Goal: Transaction & Acquisition: Purchase product/service

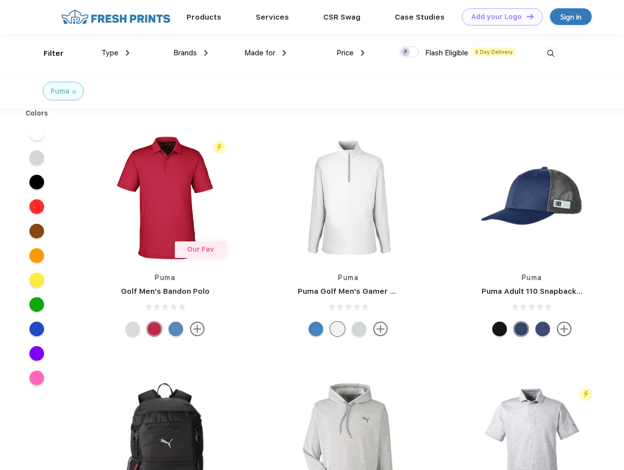
scroll to position [0, 0]
click at [499, 17] on link "Add your Logo Design Tool" at bounding box center [502, 16] width 81 height 17
click at [0, 0] on div "Design Tool" at bounding box center [0, 0] width 0 height 0
click at [526, 16] on link "Add your Logo Design Tool" at bounding box center [502, 16] width 81 height 17
click at [47, 53] on div "Filter" at bounding box center [54, 53] width 20 height 11
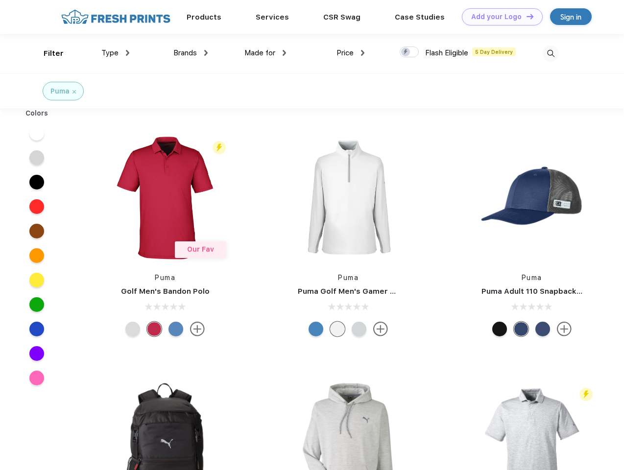
click at [116, 53] on span "Type" at bounding box center [109, 52] width 17 height 9
click at [191, 53] on span "Brands" at bounding box center [185, 52] width 24 height 9
click at [265, 53] on span "Made for" at bounding box center [259, 52] width 31 height 9
click at [351, 53] on span "Price" at bounding box center [344, 52] width 17 height 9
click at [409, 52] on div at bounding box center [409, 52] width 19 height 11
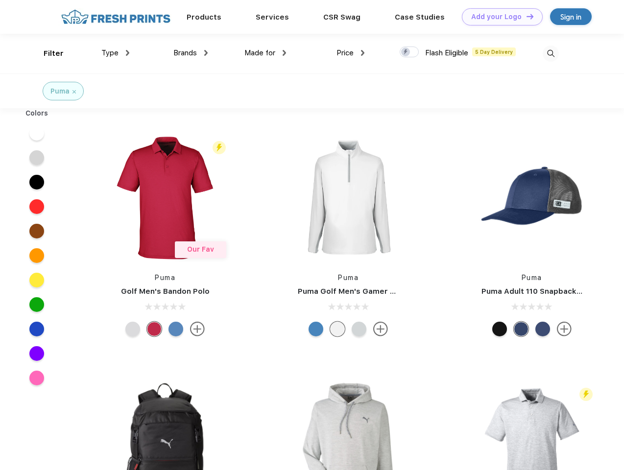
click at [406, 52] on input "checkbox" at bounding box center [403, 49] width 6 height 6
click at [551, 53] on img at bounding box center [551, 54] width 16 height 16
